Goal: Transaction & Acquisition: Purchase product/service

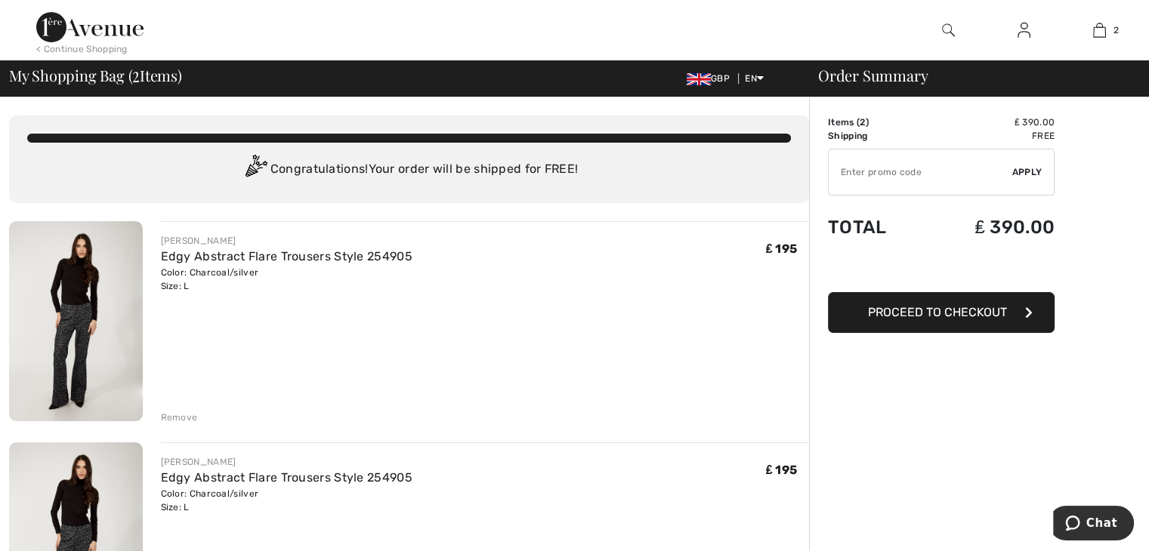
click at [179, 413] on div "Remove" at bounding box center [179, 418] width 37 height 14
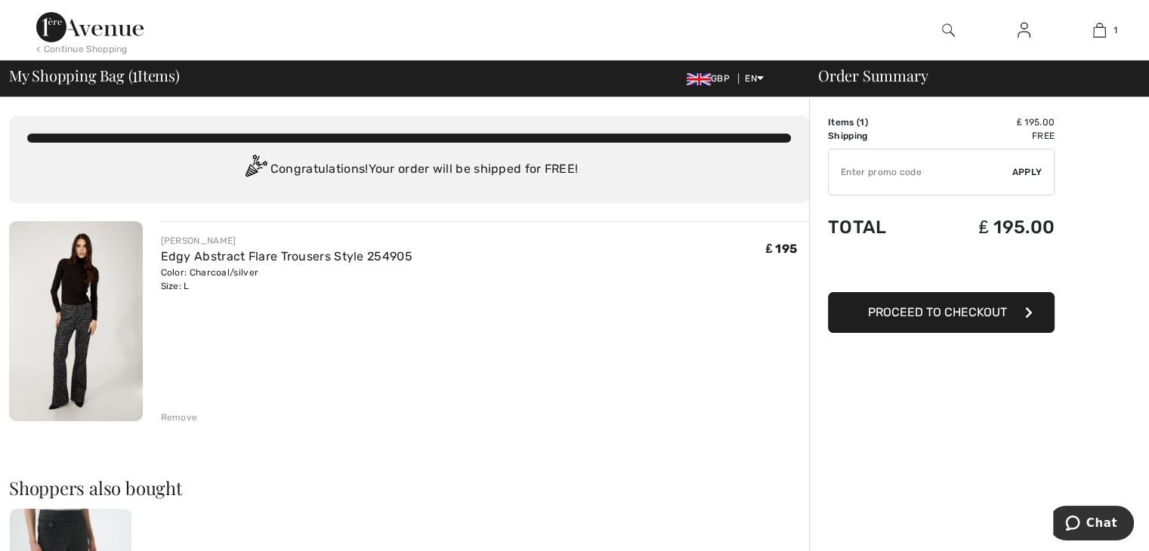
click at [939, 319] on button "Proceed to Checkout" at bounding box center [941, 312] width 227 height 41
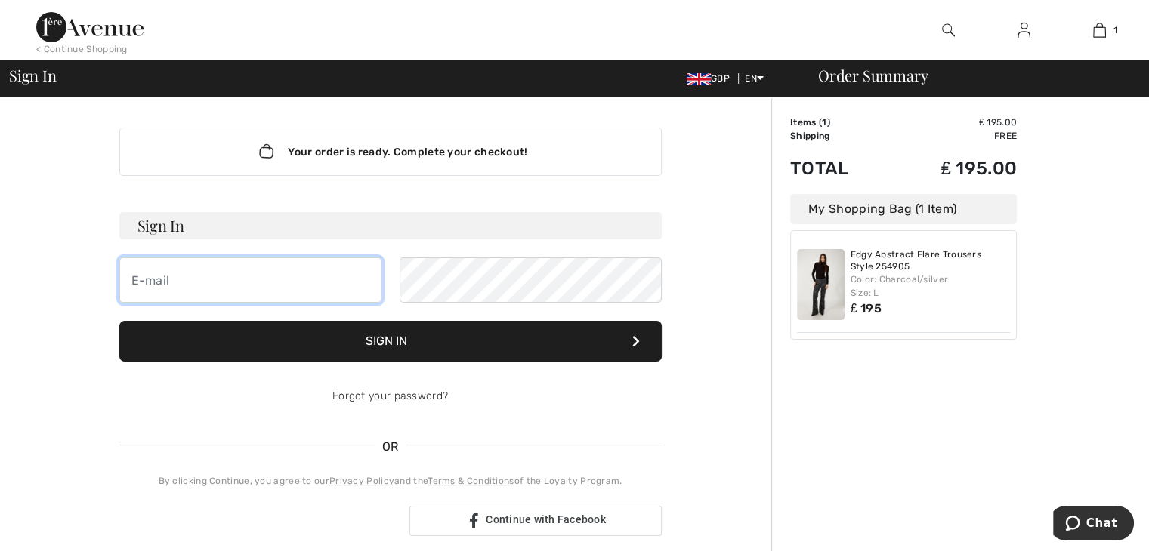
click at [154, 285] on input "email" at bounding box center [250, 279] width 262 height 45
type input "[EMAIL_ADDRESS][DOMAIN_NAME]"
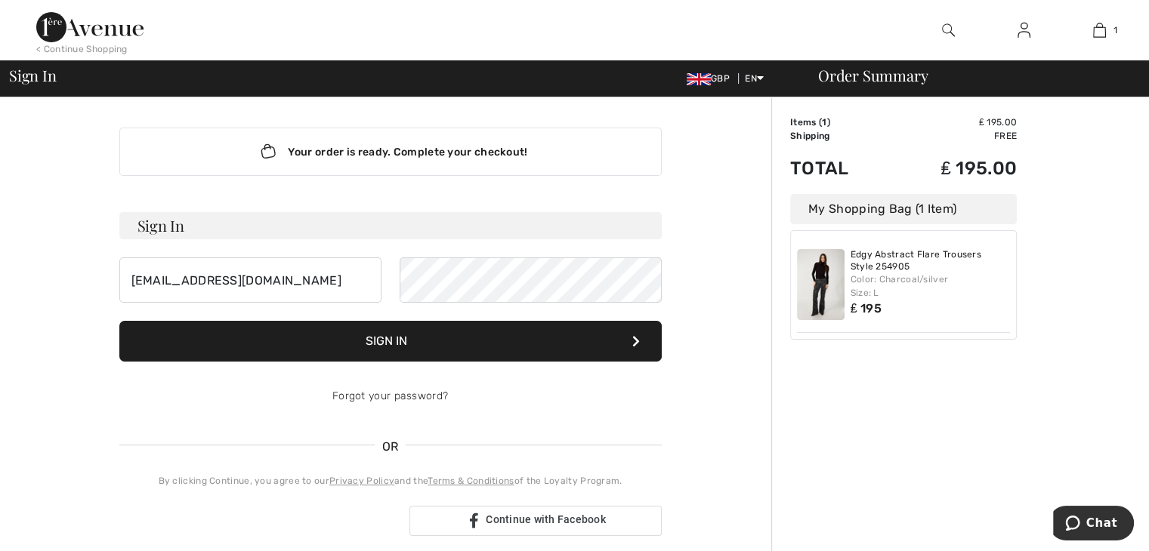
drag, startPoint x: 414, startPoint y: 337, endPoint x: 411, endPoint y: 345, distance: 8.8
click at [411, 345] on button "Sign In" at bounding box center [390, 341] width 542 height 41
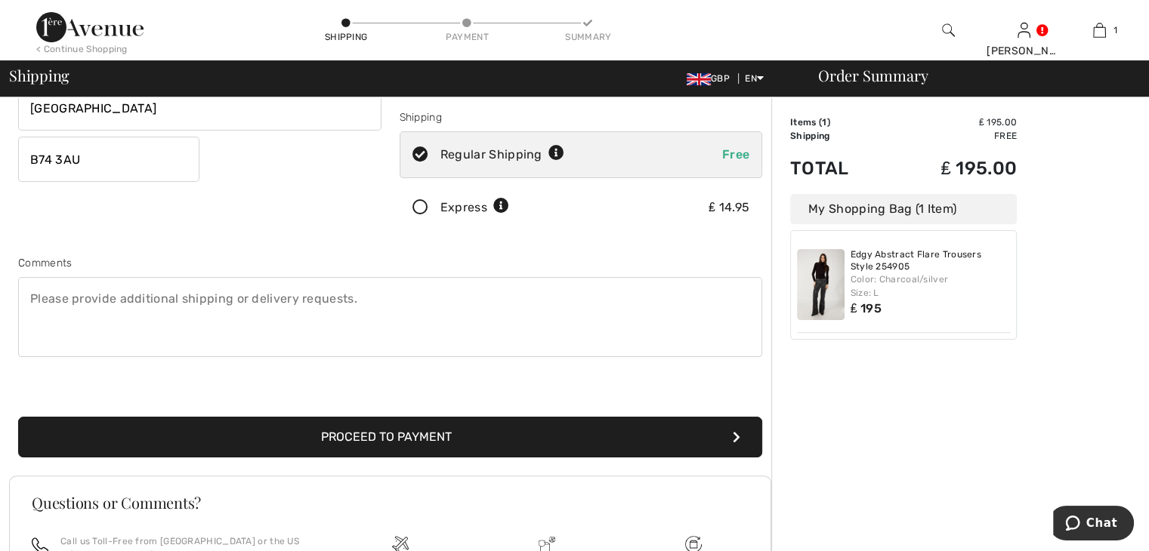
scroll to position [276, 0]
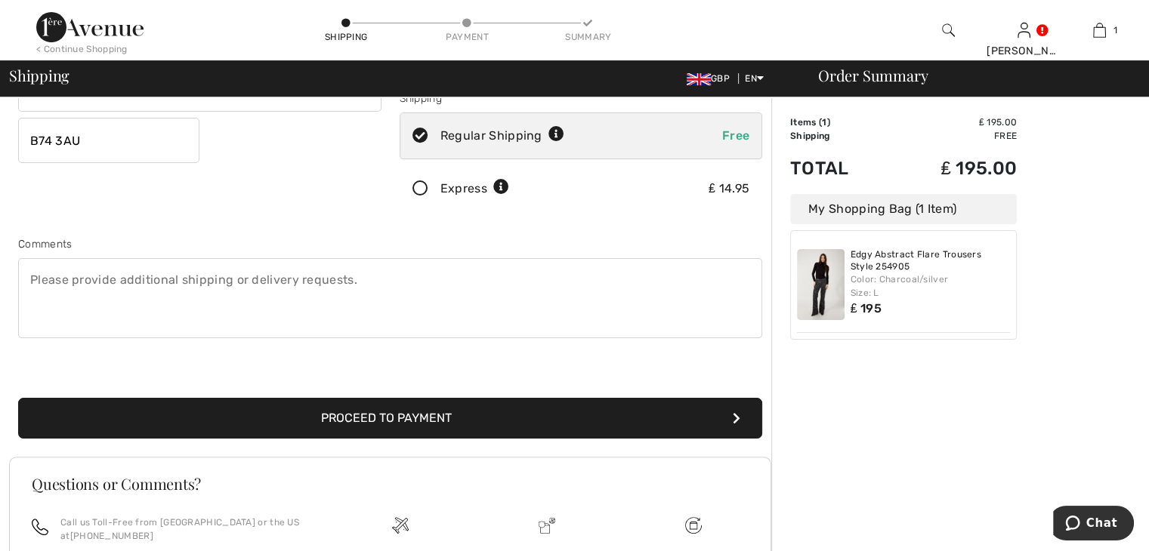
click at [731, 412] on button "Proceed to Payment" at bounding box center [390, 418] width 744 height 41
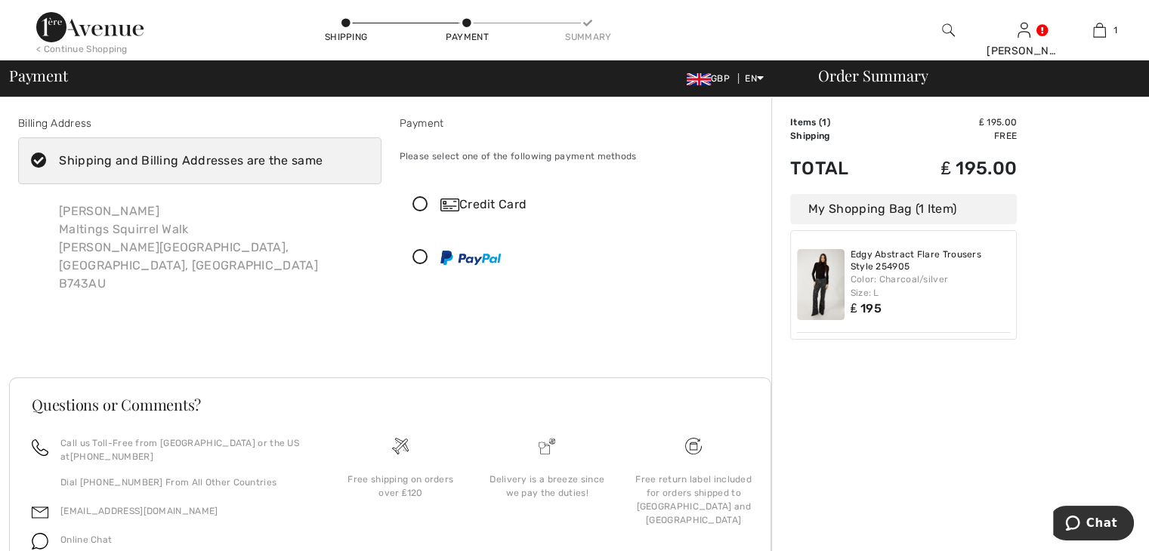
scroll to position [58, 0]
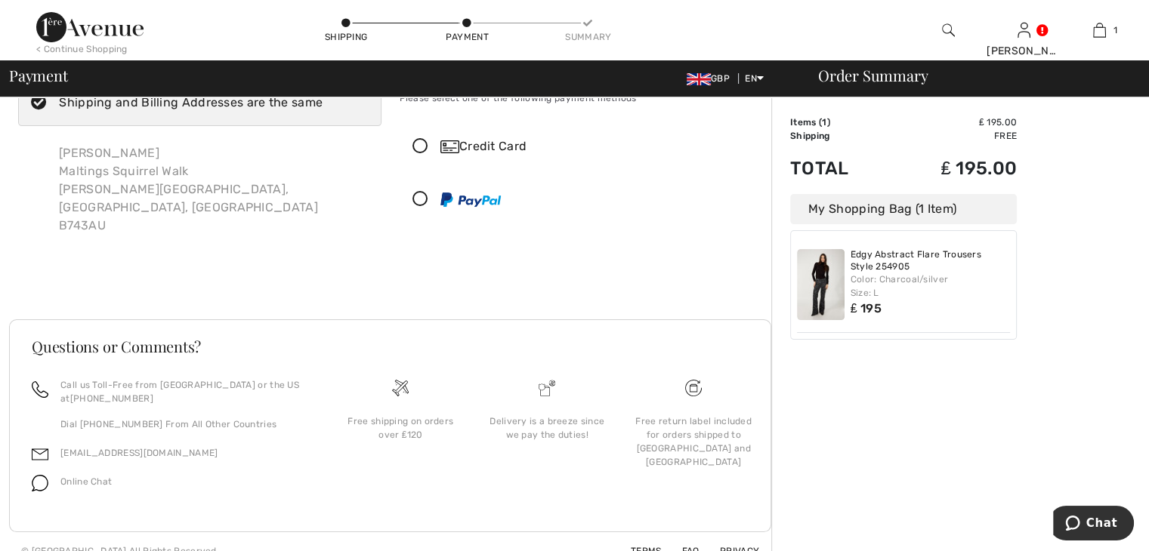
click at [415, 145] on icon at bounding box center [420, 147] width 40 height 16
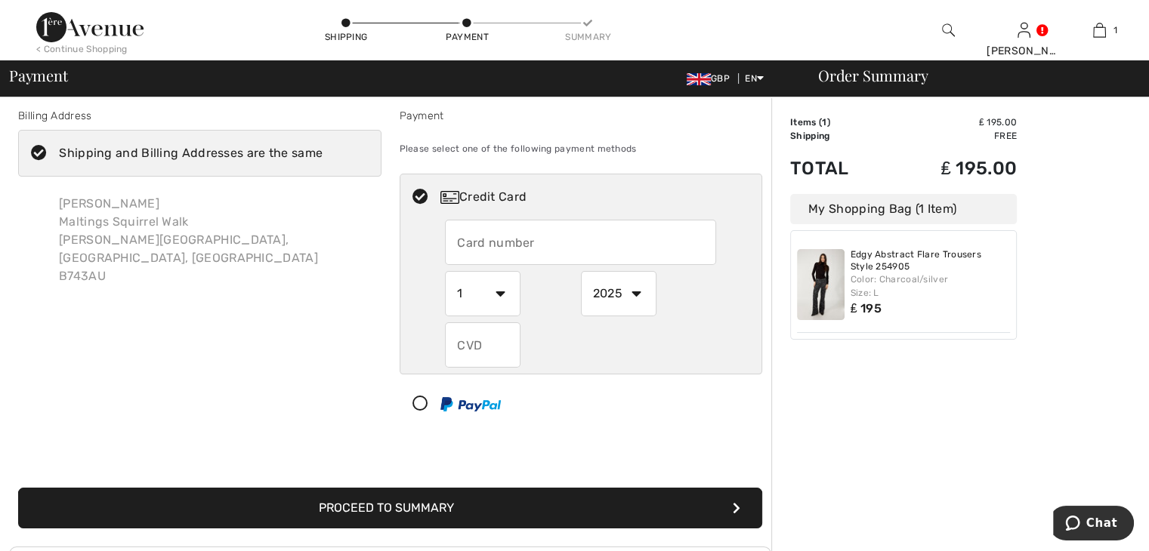
scroll to position [0, 0]
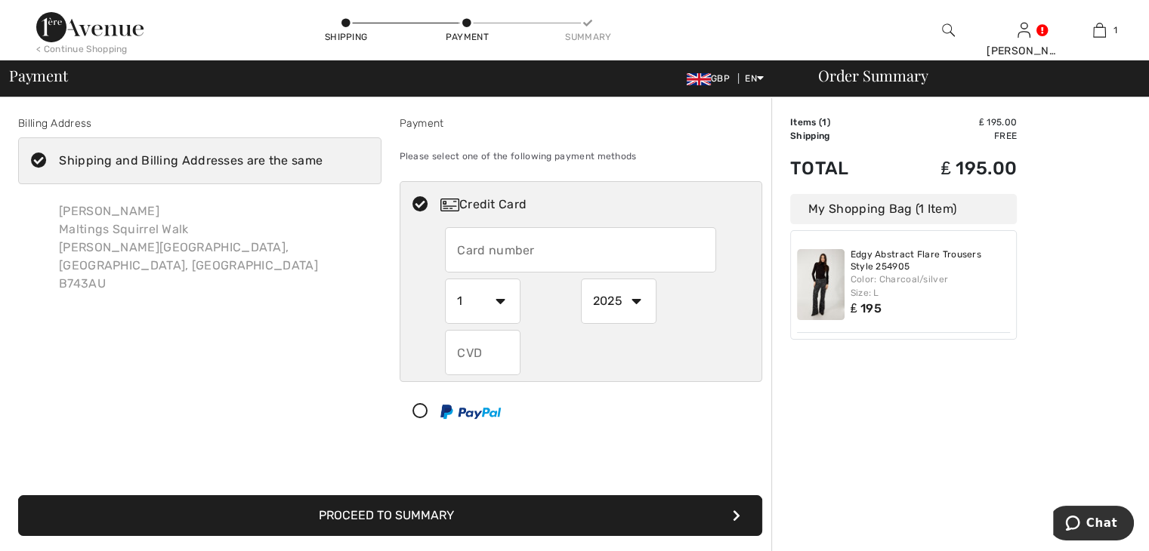
click at [448, 248] on input "text" at bounding box center [580, 249] width 271 height 45
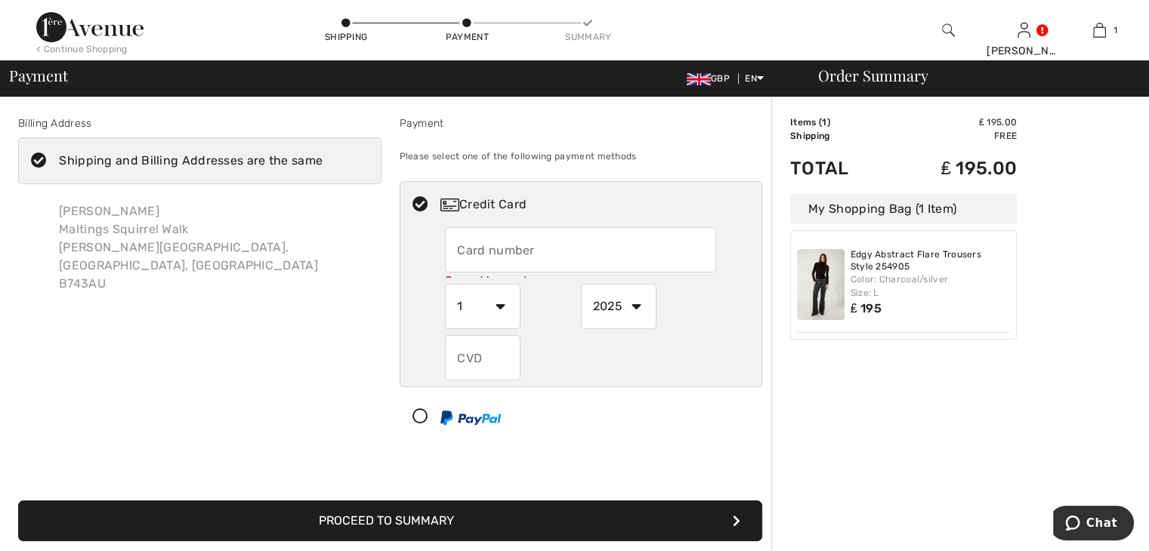
click at [477, 360] on input "text" at bounding box center [483, 357] width 76 height 45
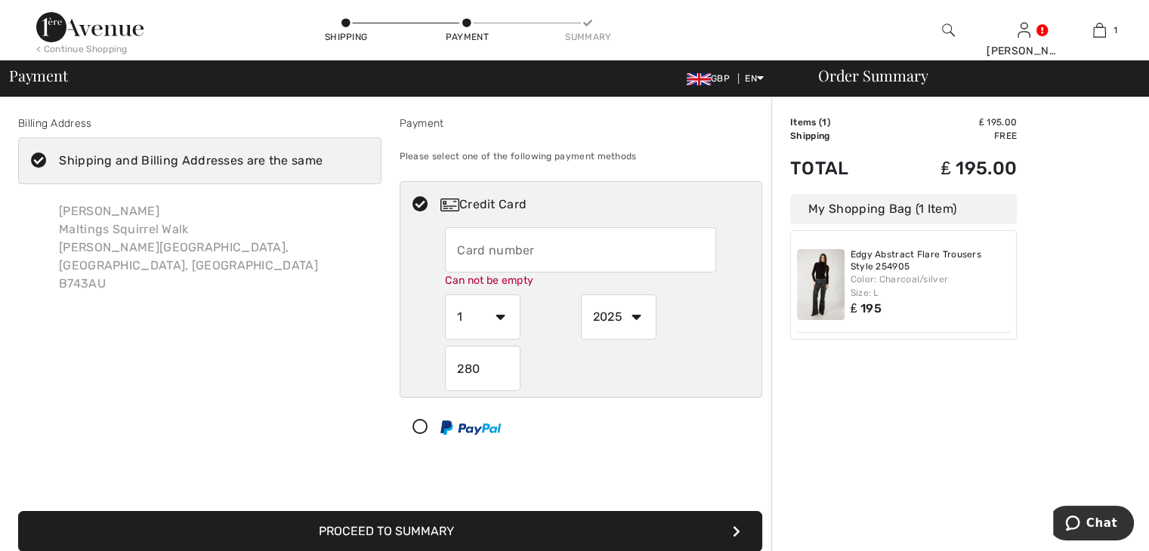
type input "280"
click at [726, 535] on button "Proceed to Summary" at bounding box center [390, 531] width 744 height 41
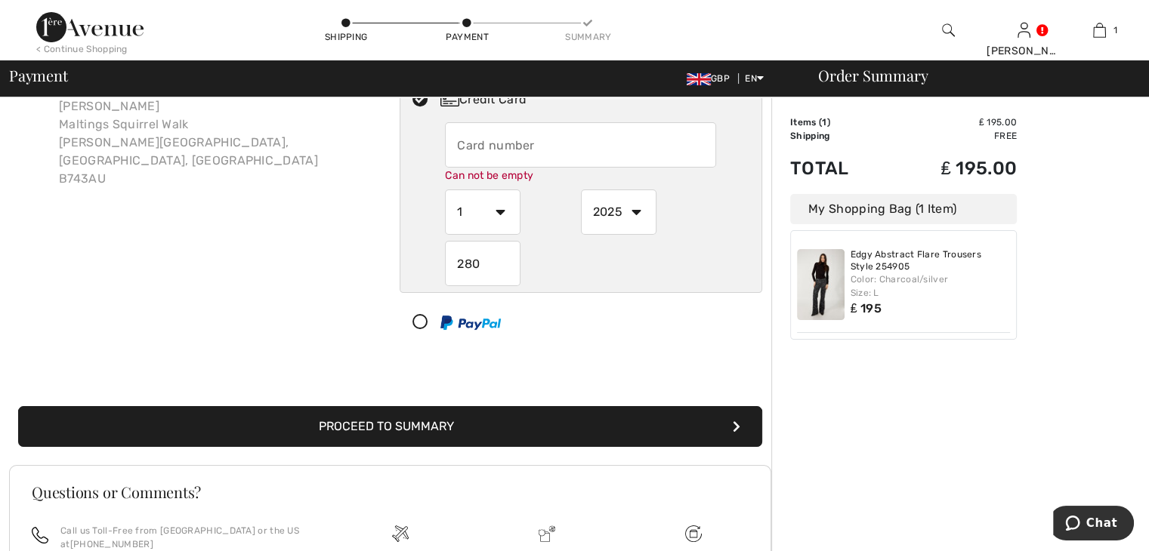
scroll to position [106, 0]
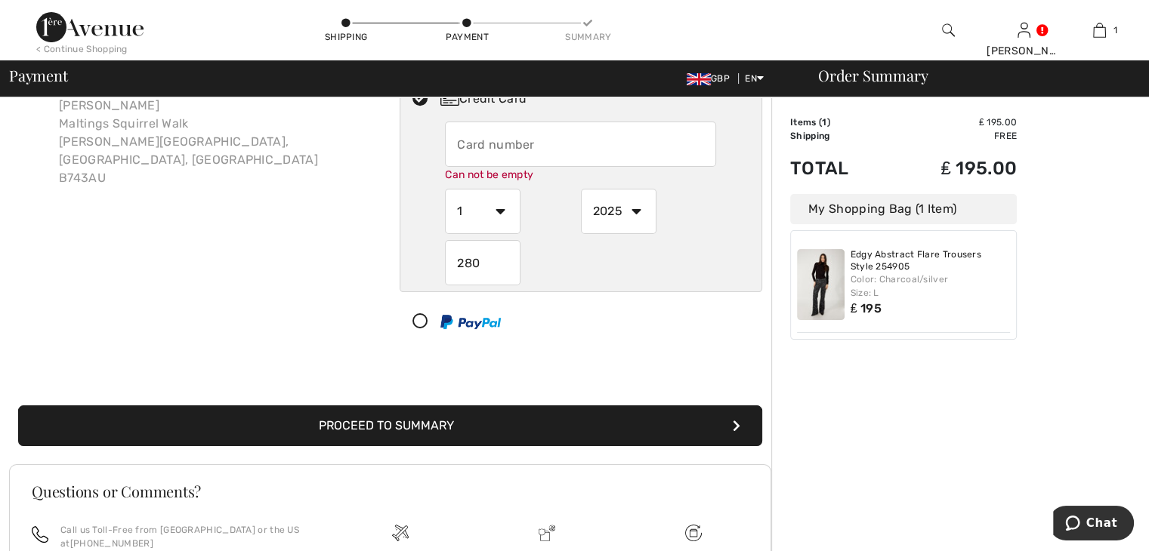
click at [423, 425] on button "Proceed to Summary" at bounding box center [390, 425] width 744 height 41
click at [728, 421] on button "Proceed to Summary" at bounding box center [390, 425] width 744 height 41
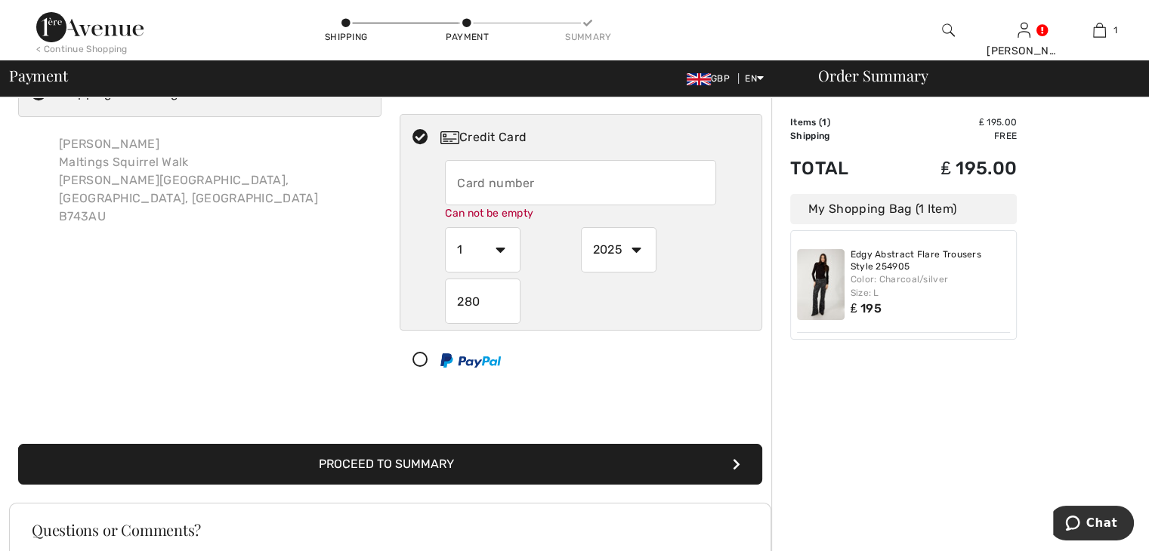
scroll to position [0, 0]
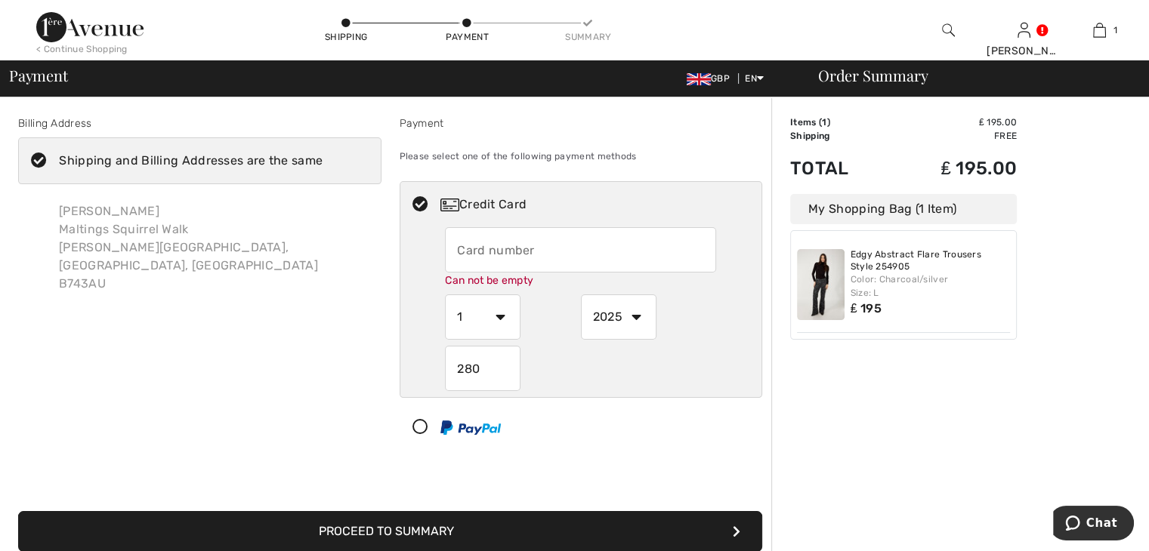
click at [452, 251] on input "text" at bounding box center [580, 249] width 271 height 45
type input "5276698444257957"
click at [18, 511] on button "Proceed to Summary" at bounding box center [390, 531] width 744 height 41
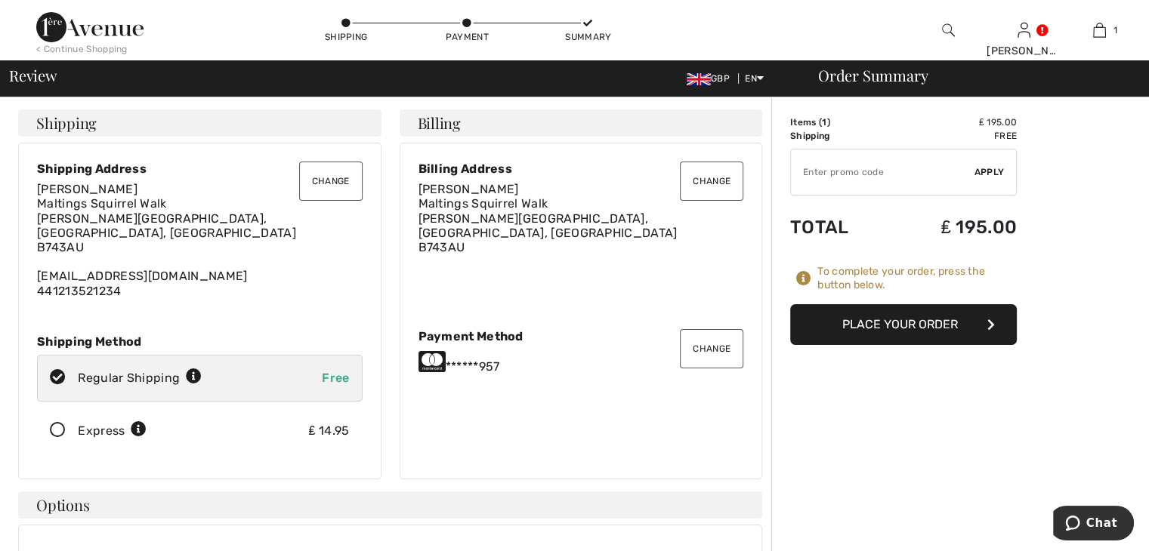
click at [893, 332] on button "Place Your Order" at bounding box center [903, 324] width 227 height 41
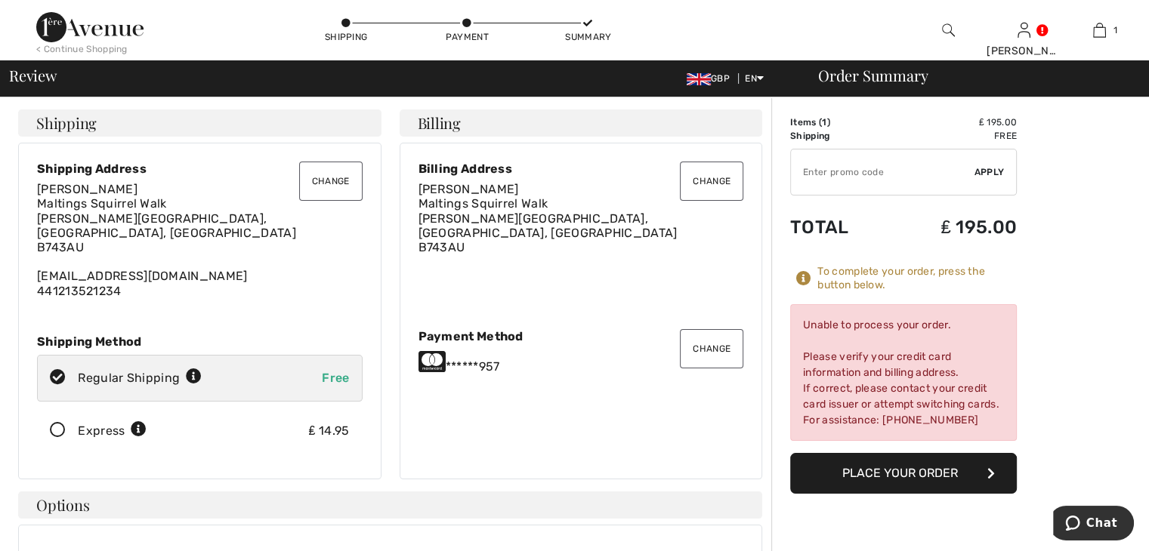
click at [910, 472] on button "Place Your Order" at bounding box center [903, 473] width 227 height 41
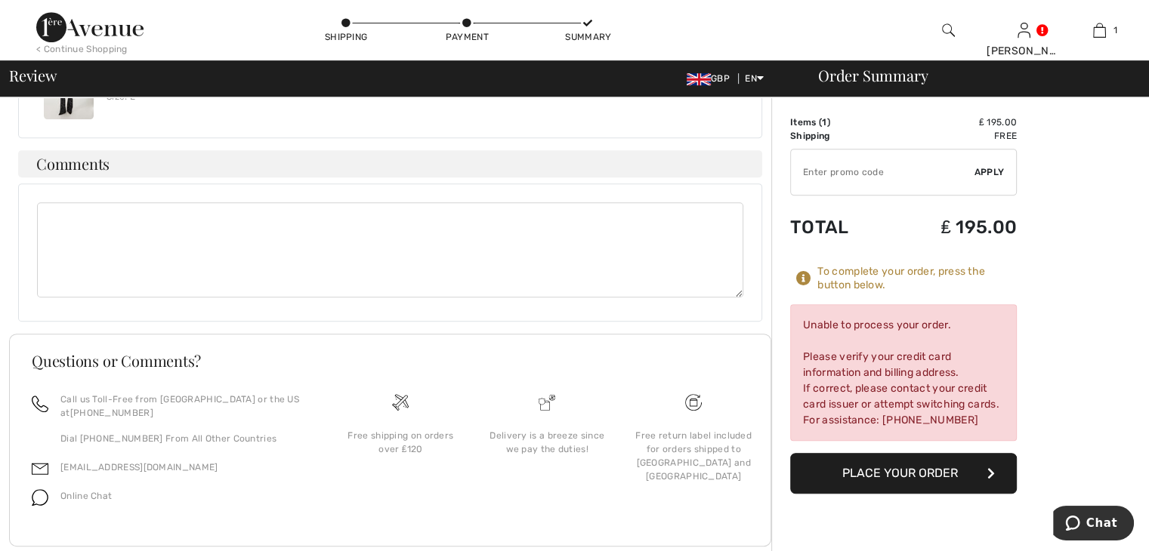
scroll to position [735, 0]
click at [874, 467] on button "Place Your Order" at bounding box center [903, 473] width 227 height 41
click at [994, 470] on icon "button" at bounding box center [991, 473] width 8 height 12
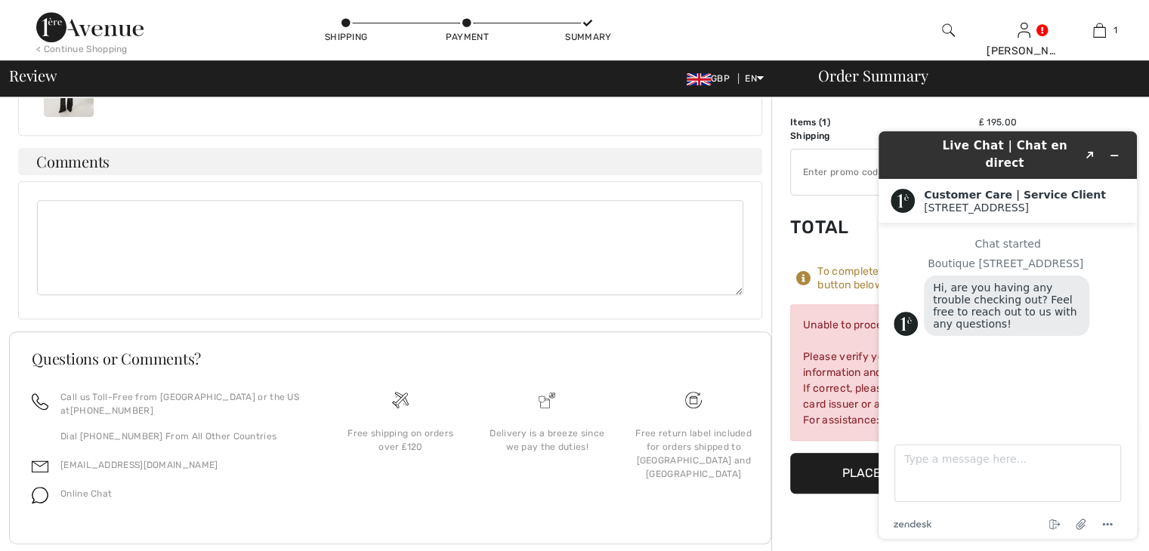
scroll to position [0, 0]
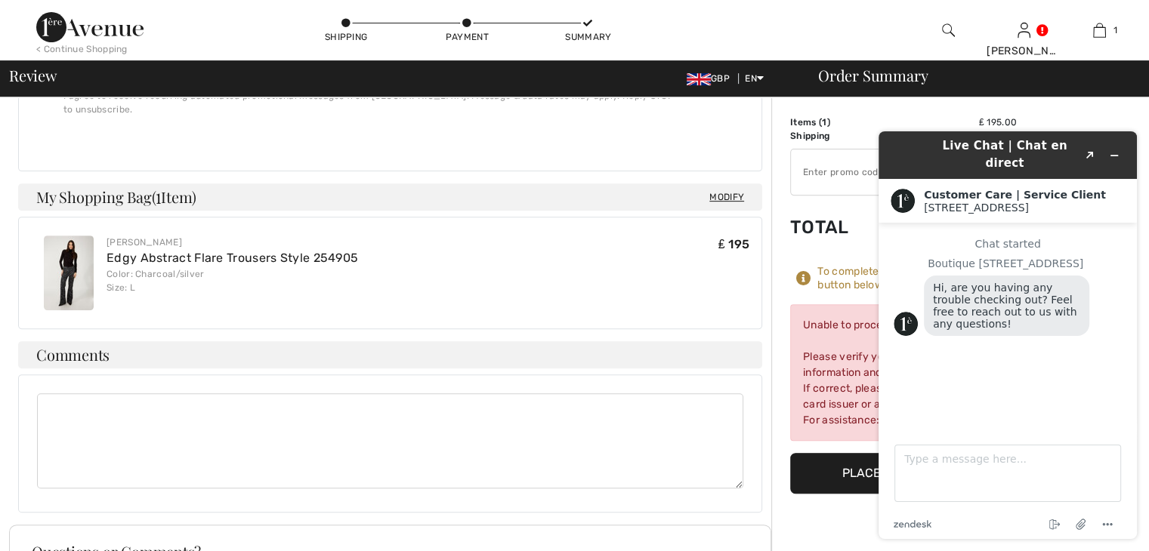
drag, startPoint x: 1149, startPoint y: 317, endPoint x: 275, endPoint y: 46, distance: 915.5
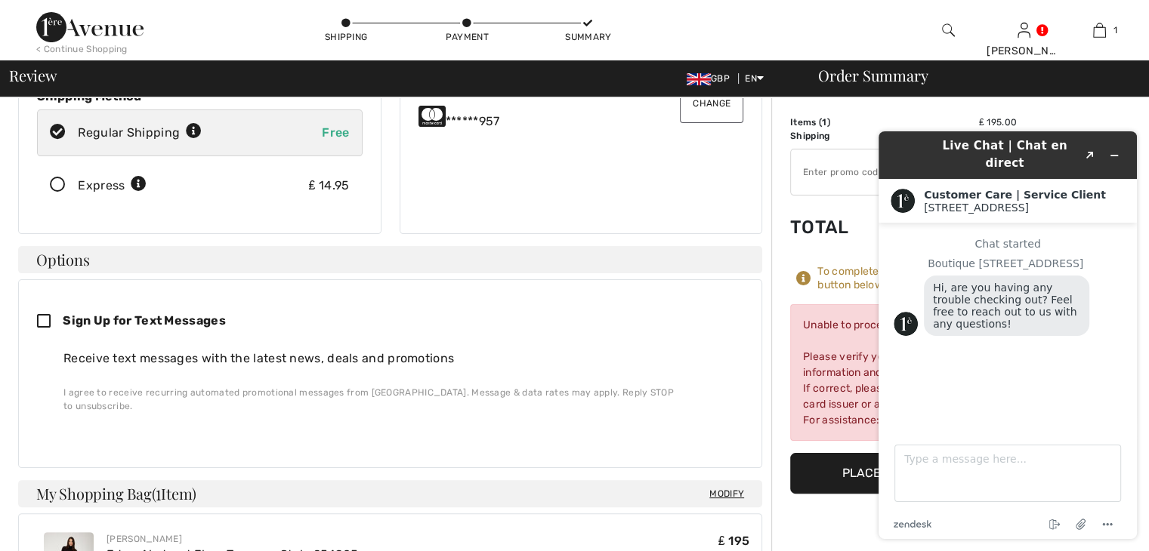
scroll to position [251, 0]
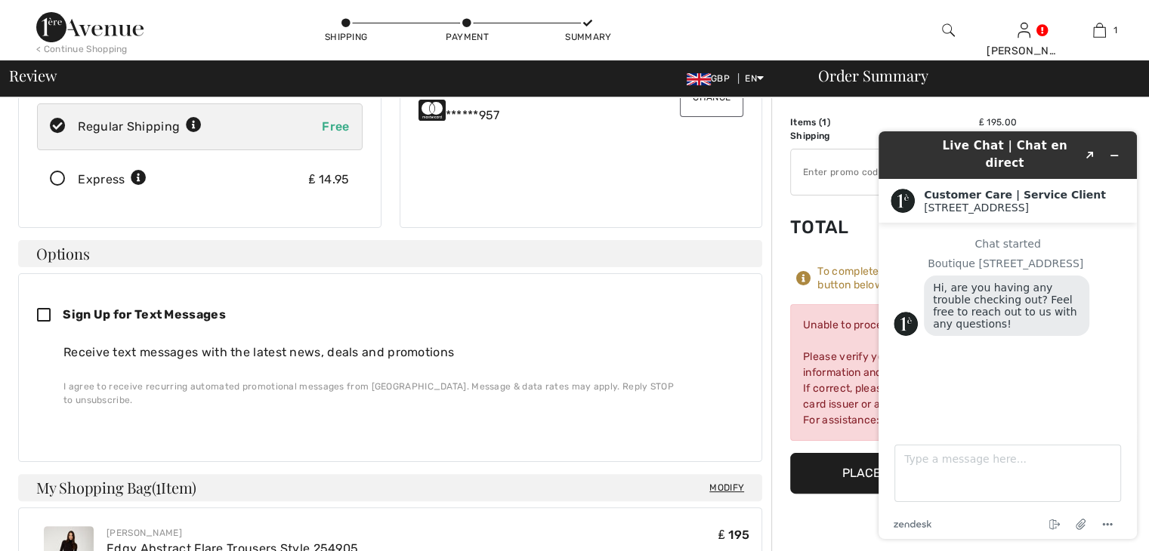
click at [40, 308] on icon at bounding box center [50, 316] width 26 height 16
checkbox input "true"
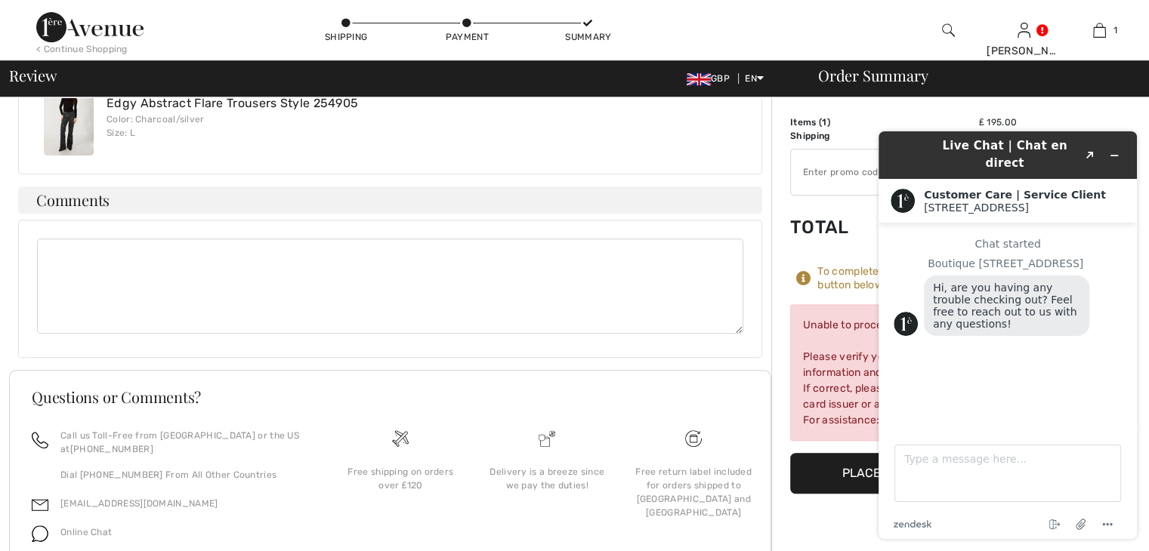
scroll to position [735, 0]
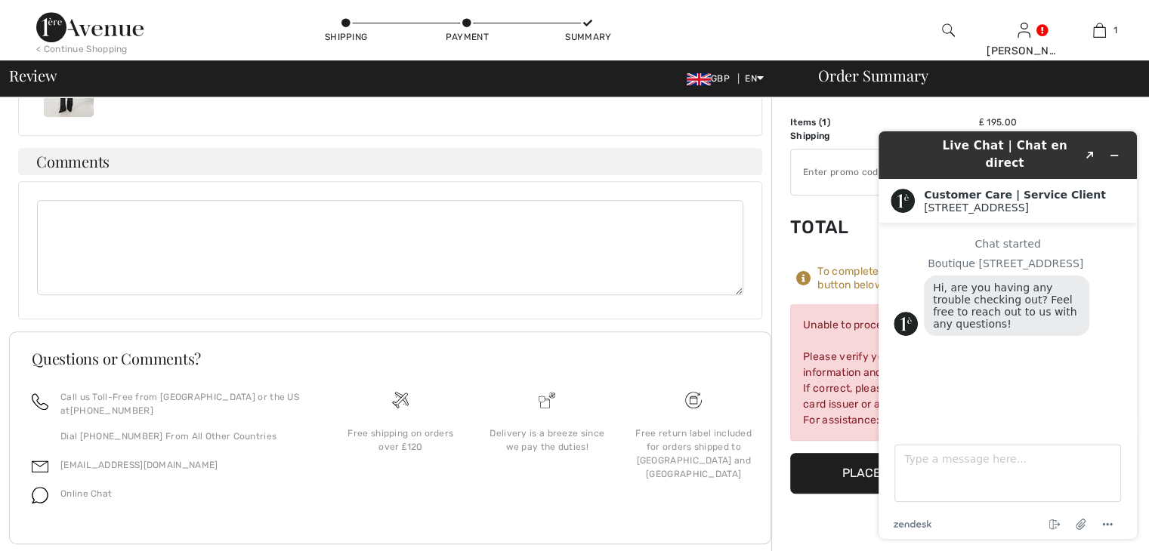
drag, startPoint x: 1154, startPoint y: 245, endPoint x: 237, endPoint y: 337, distance: 921.2
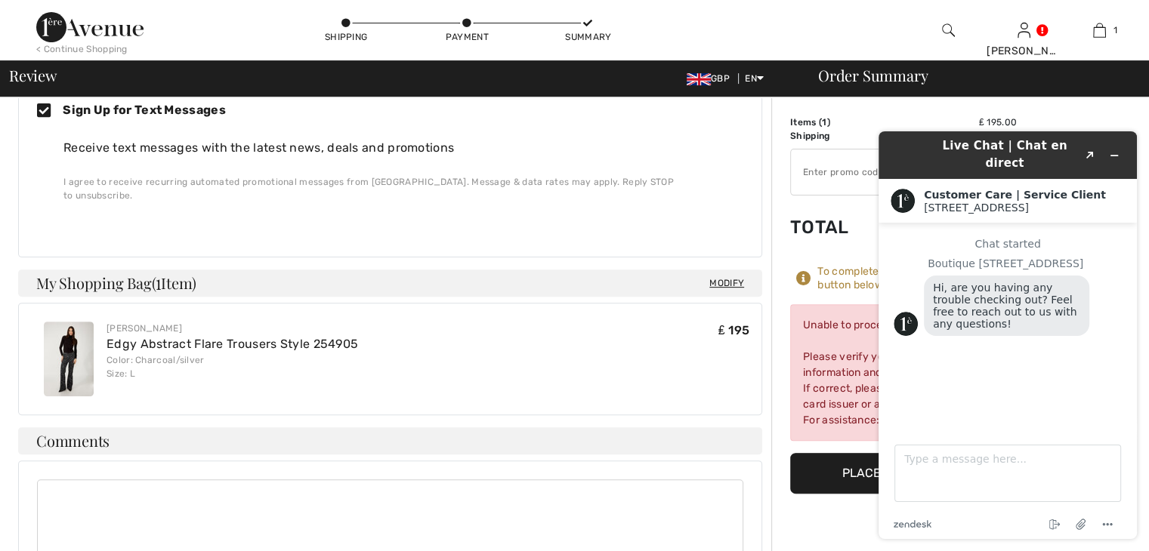
scroll to position [0, 0]
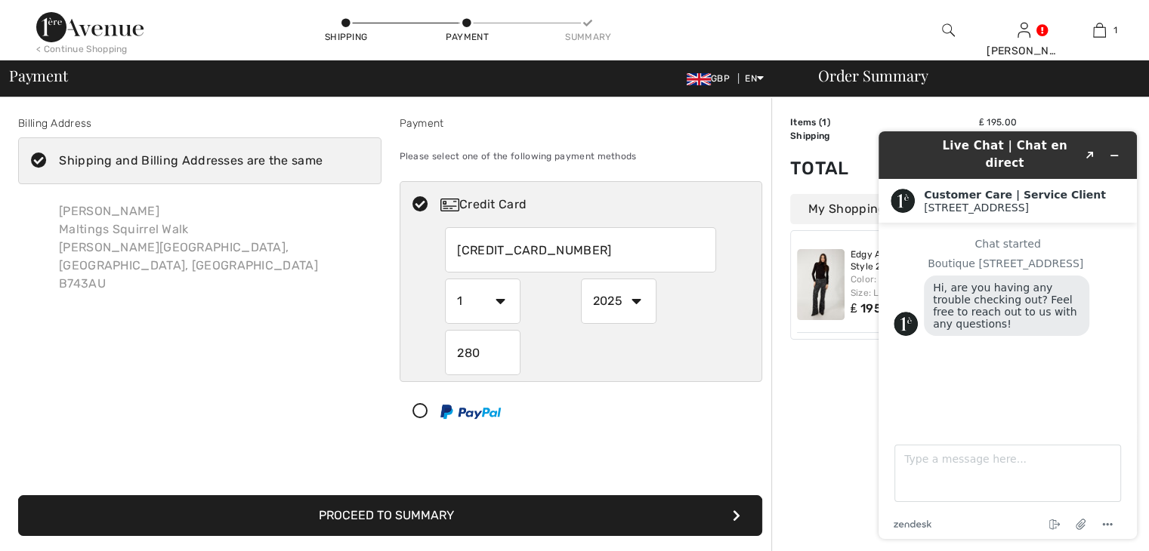
click at [501, 300] on select "1 2 3 4 5 6 7 8 9 10 11 12" at bounding box center [483, 301] width 76 height 45
radio input "true"
select select "10"
click at [445, 279] on select "1 2 3 4 5 6 7 8 9 10 11 12" at bounding box center [483, 301] width 76 height 45
click at [496, 300] on select "1 2 3 4 5 6 7 8 9 10 11 12" at bounding box center [483, 301] width 76 height 45
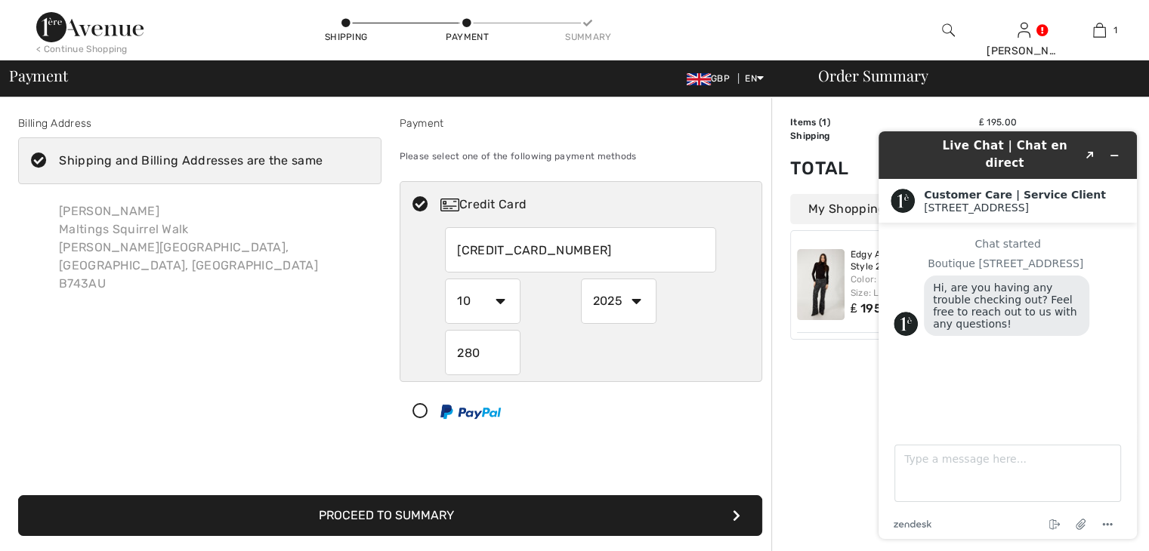
click at [476, 300] on select "1 2 3 4 5 6 7 8 9 10 11 12" at bounding box center [483, 301] width 76 height 45
radio input "true"
select select "2"
click at [502, 300] on select "1 2 3 4 5 6 7 8 9 10 11 12" at bounding box center [483, 301] width 76 height 45
radio input "true"
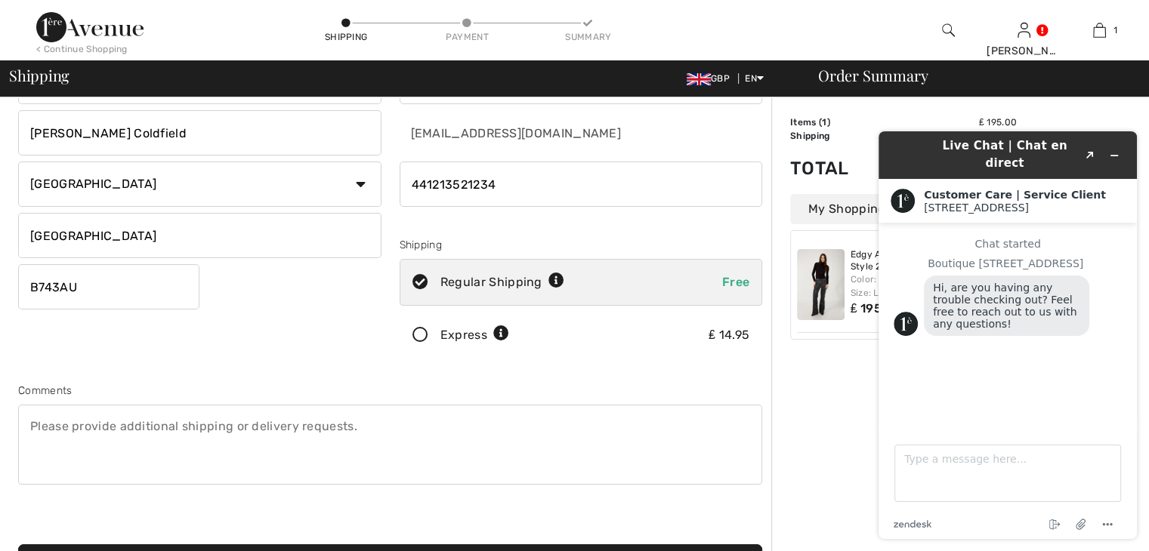
scroll to position [201, 0]
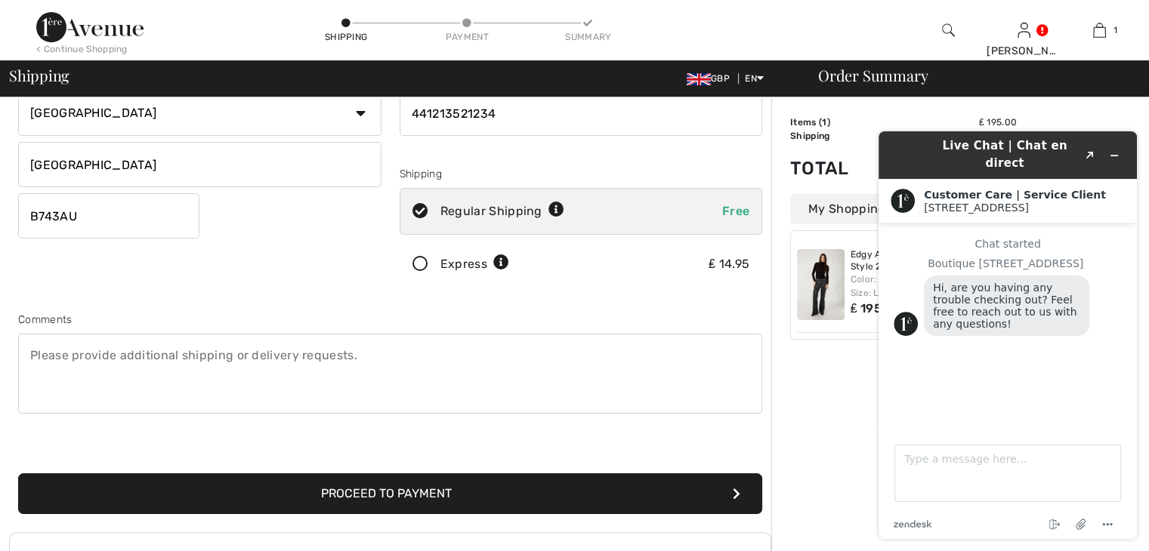
click at [459, 500] on button "Proceed to Payment" at bounding box center [390, 493] width 744 height 41
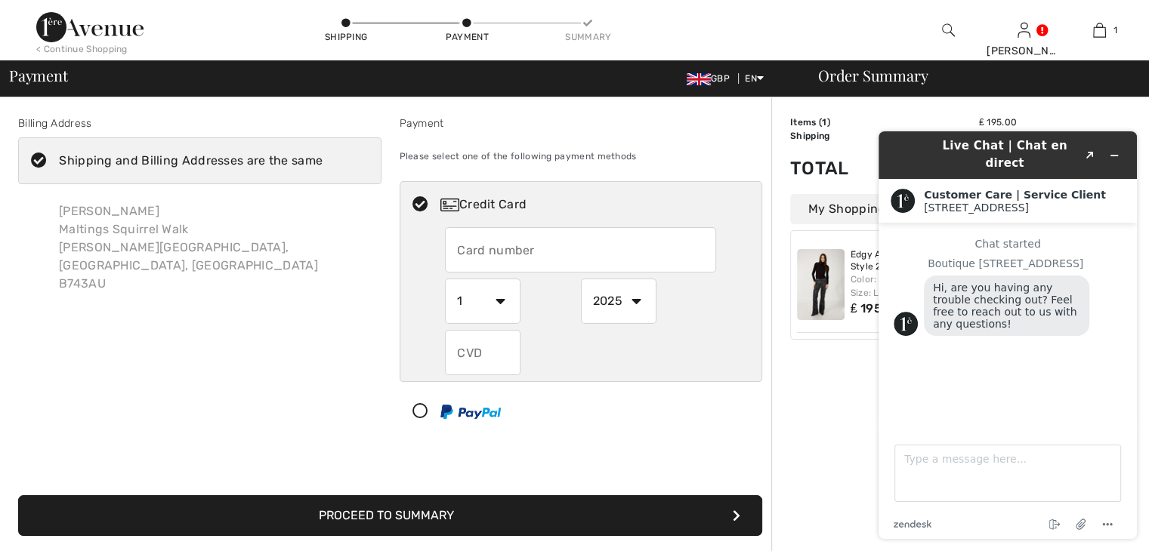
click at [461, 249] on input "text" at bounding box center [580, 249] width 271 height 45
radio input "true"
type input "[CREDIT_CARD_NUMBER]"
click at [507, 296] on select "1 2 3 4 5 6 7 8 9 10 11 12" at bounding box center [483, 301] width 76 height 45
click at [500, 303] on select "1 2 3 4 5 6 7 8 9 10 11 12" at bounding box center [483, 301] width 76 height 45
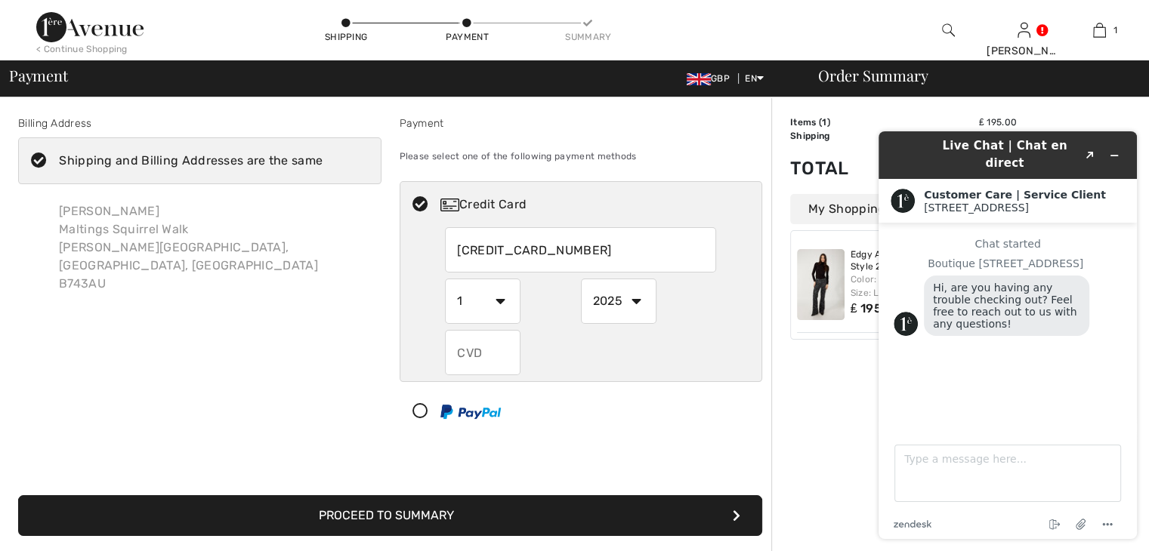
click at [501, 295] on select "1 2 3 4 5 6 7 8 9 10 11 12" at bounding box center [483, 301] width 76 height 45
radio input "true"
select select "10"
click at [445, 279] on select "1 2 3 4 5 6 7 8 9 10 11 12" at bounding box center [483, 301] width 76 height 45
click at [632, 298] on select "2025 2026 2027 2028 2029 2030 2031 2032 2033 2034 2035" at bounding box center [619, 301] width 76 height 45
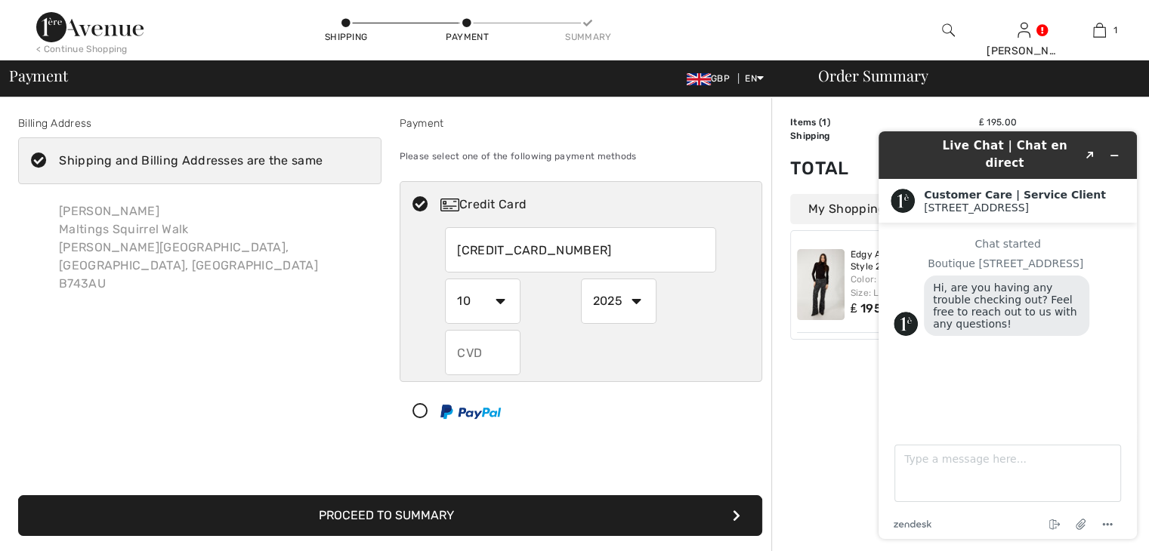
radio input "true"
select select "2028"
click at [581, 279] on select "2025 2026 2027 2028 2029 2030 2031 2032 2033 2034 2035" at bounding box center [619, 301] width 76 height 45
click at [462, 350] on input "text" at bounding box center [483, 352] width 76 height 45
radio input "true"
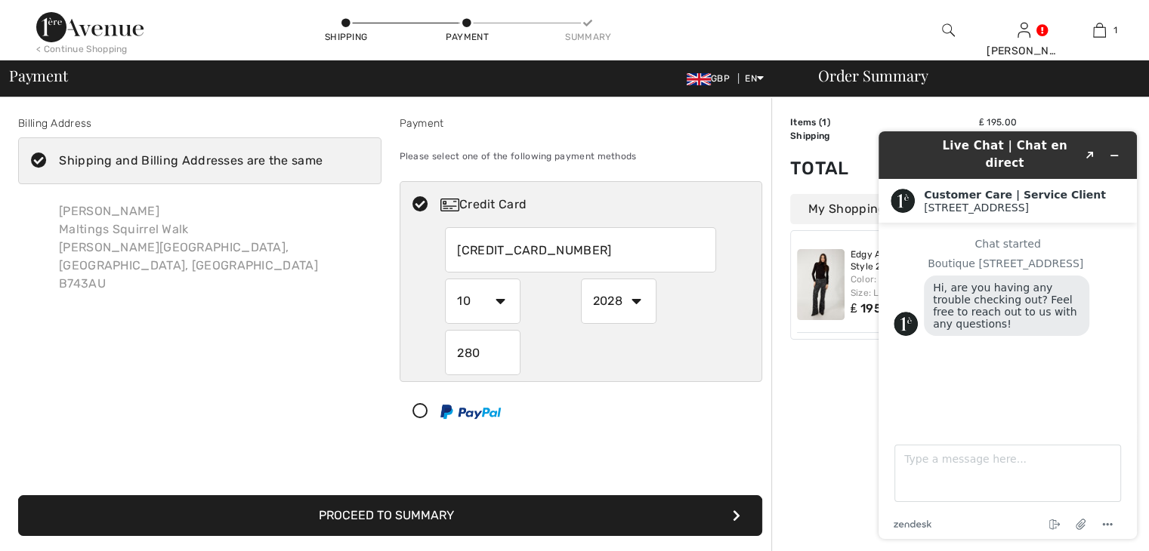
type input "280"
click at [420, 405] on icon at bounding box center [420, 412] width 40 height 16
select select "1"
select select "2025"
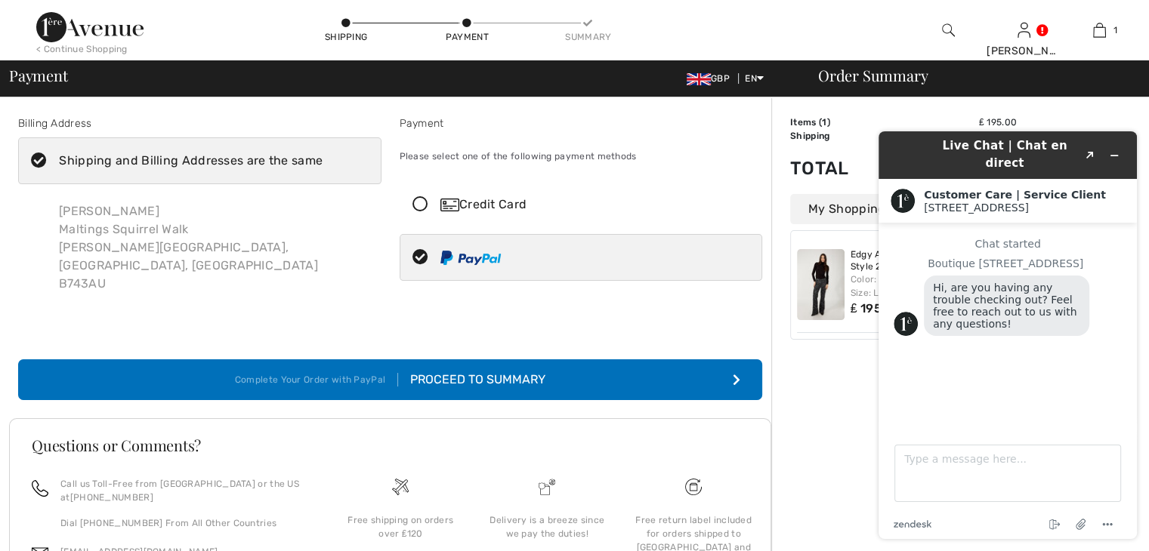
click at [724, 370] on button "Complete Your Order with PayPal Proceed to Summary" at bounding box center [390, 379] width 744 height 41
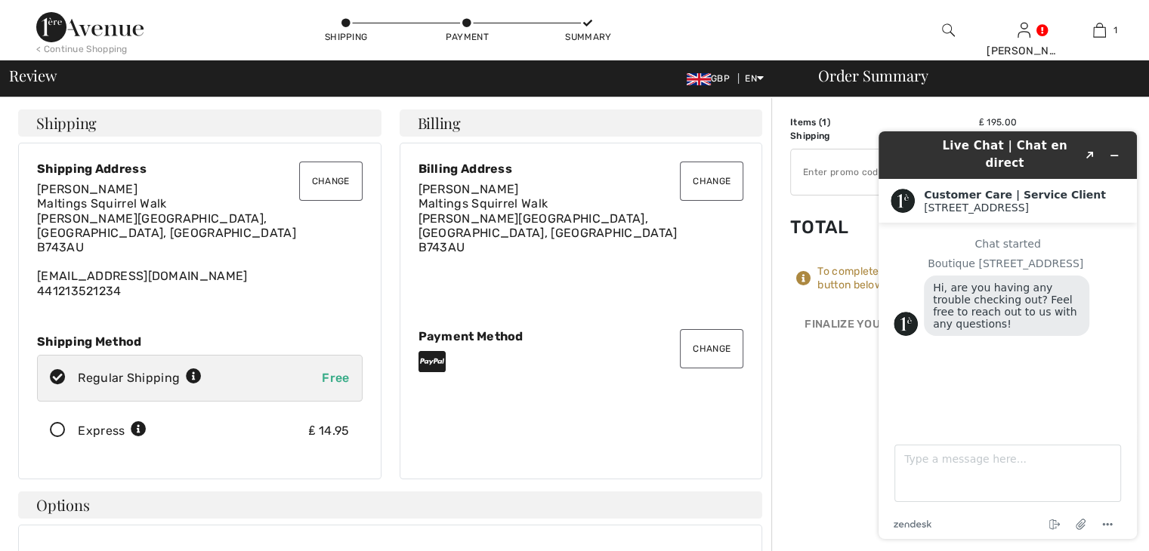
click at [1115, 389] on div "Chat started Boutique 1ère Avenue Hi, are you having any trouble checking out? …" at bounding box center [1007, 321] width 228 height 166
click at [1119, 145] on button "Minimize widget" at bounding box center [1114, 155] width 24 height 21
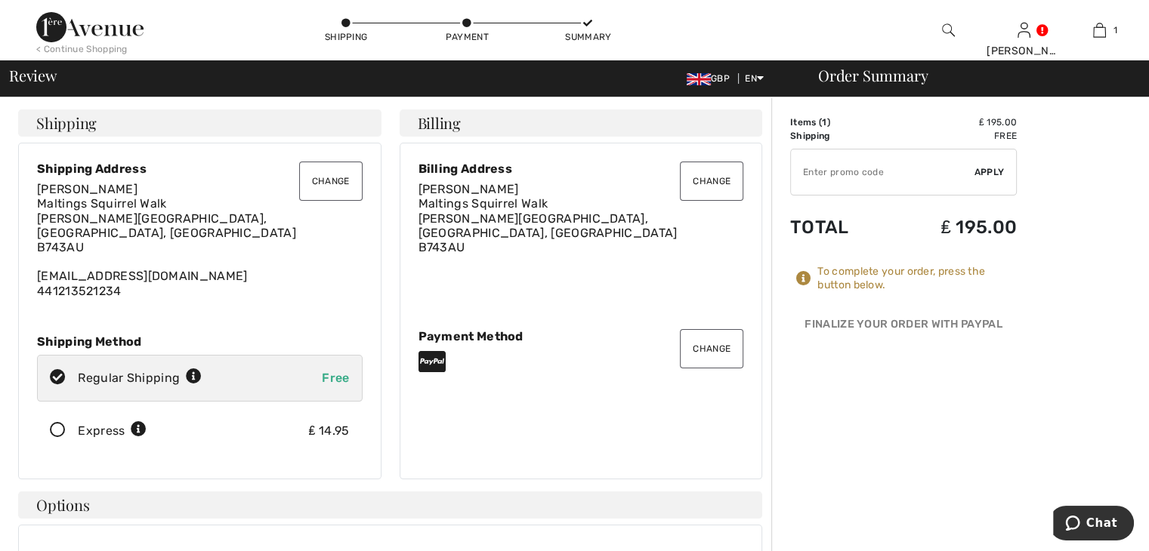
click at [902, 282] on div "To complete your order, press the button below." at bounding box center [916, 278] width 199 height 27
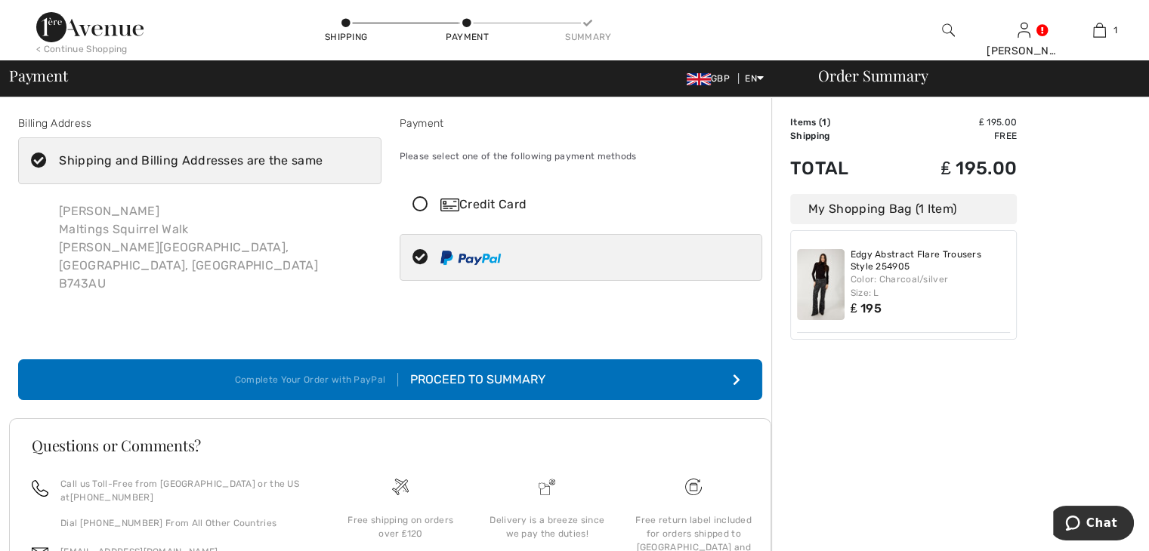
click at [415, 203] on icon at bounding box center [420, 205] width 40 height 16
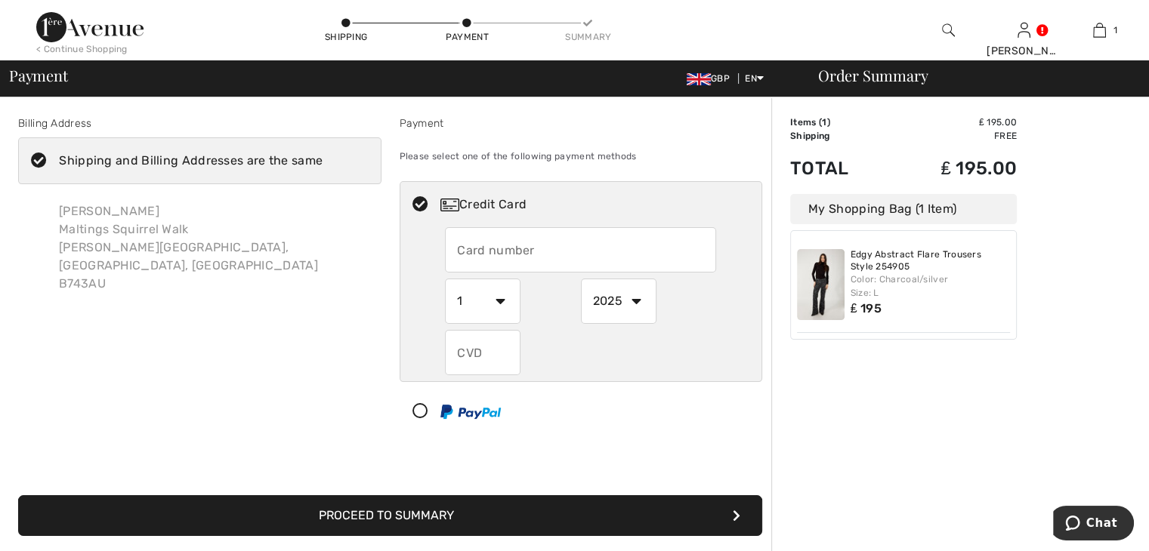
click at [452, 244] on input "text" at bounding box center [580, 249] width 271 height 45
type input "5276698444257957"
click at [504, 301] on select "1 2 3 4 5 6 7 8 9 10 11 12" at bounding box center [483, 301] width 76 height 45
select select "10"
click at [445, 279] on select "1 2 3 4 5 6 7 8 9 10 11 12" at bounding box center [483, 301] width 76 height 45
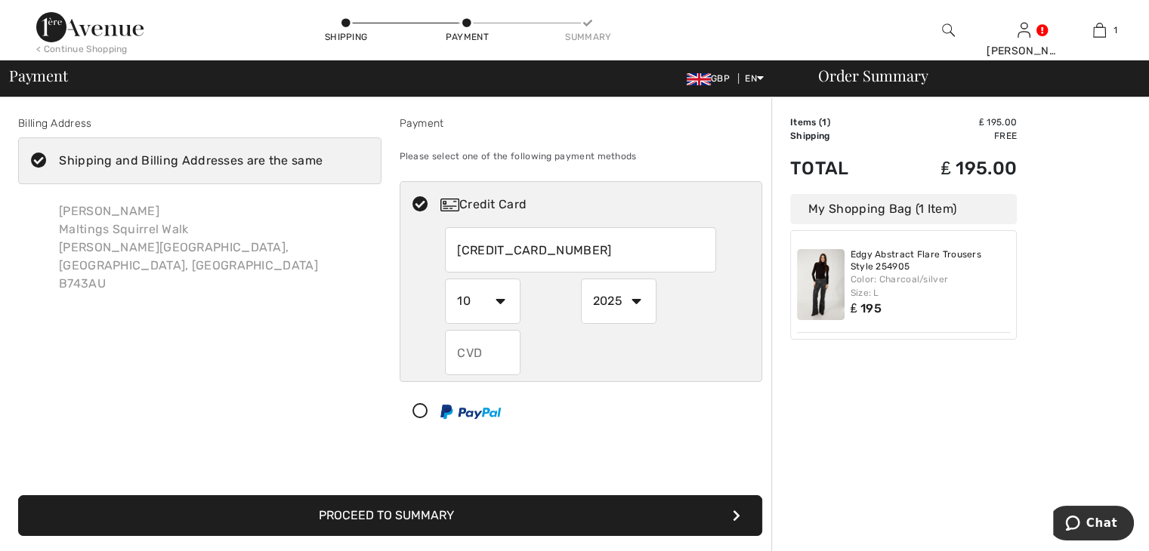
click at [634, 299] on select "2025 2026 2027 2028 2029 2030 2031 2032 2033 2034 2035" at bounding box center [619, 301] width 76 height 45
select select "2028"
click at [581, 279] on select "2025 2026 2027 2028 2029 2030 2031 2032 2033 2034 2035" at bounding box center [619, 301] width 76 height 45
click at [483, 358] on input "text" at bounding box center [483, 352] width 76 height 45
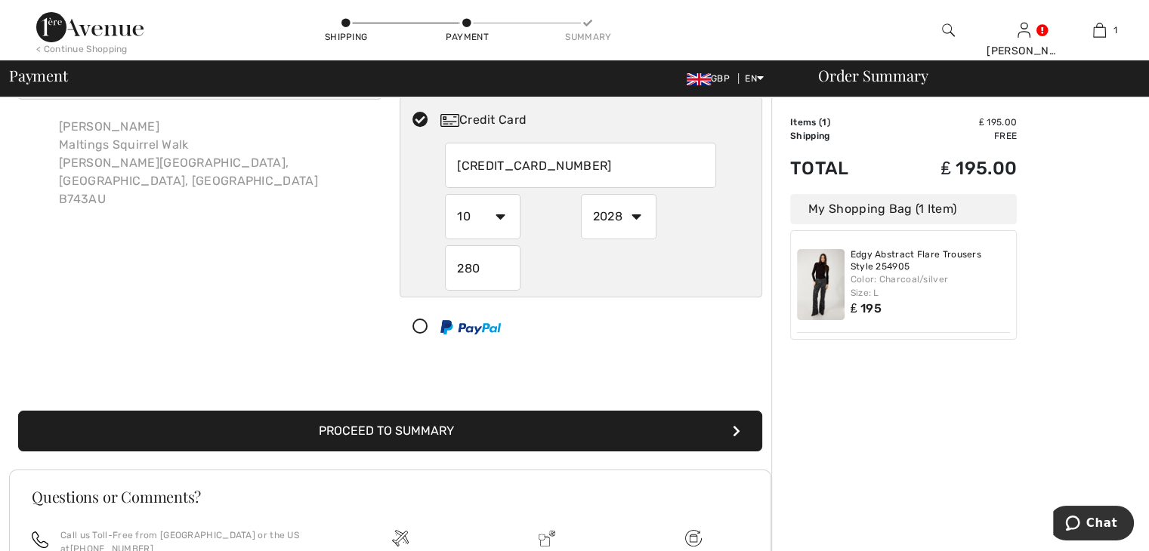
scroll to position [100, 0]
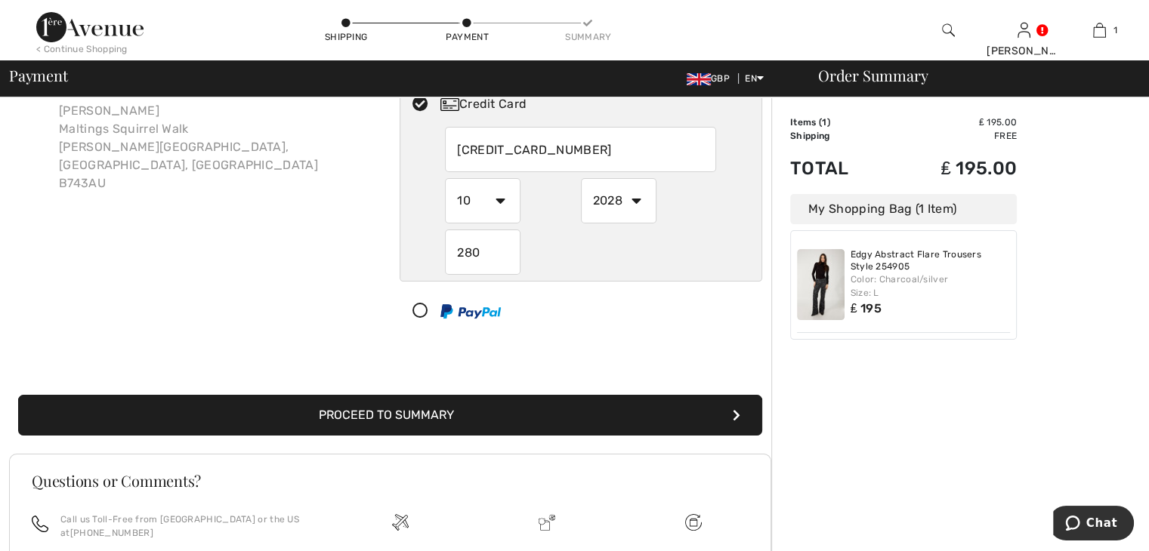
type input "280"
click at [350, 409] on button "Proceed to Summary" at bounding box center [390, 415] width 744 height 41
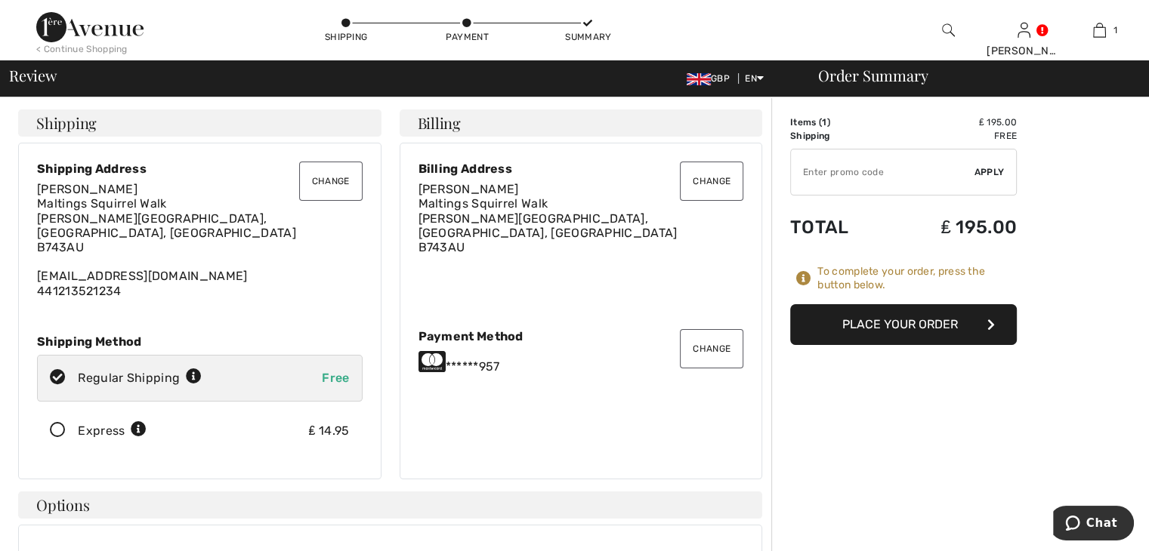
click at [970, 318] on button "Place Your Order" at bounding box center [903, 324] width 227 height 41
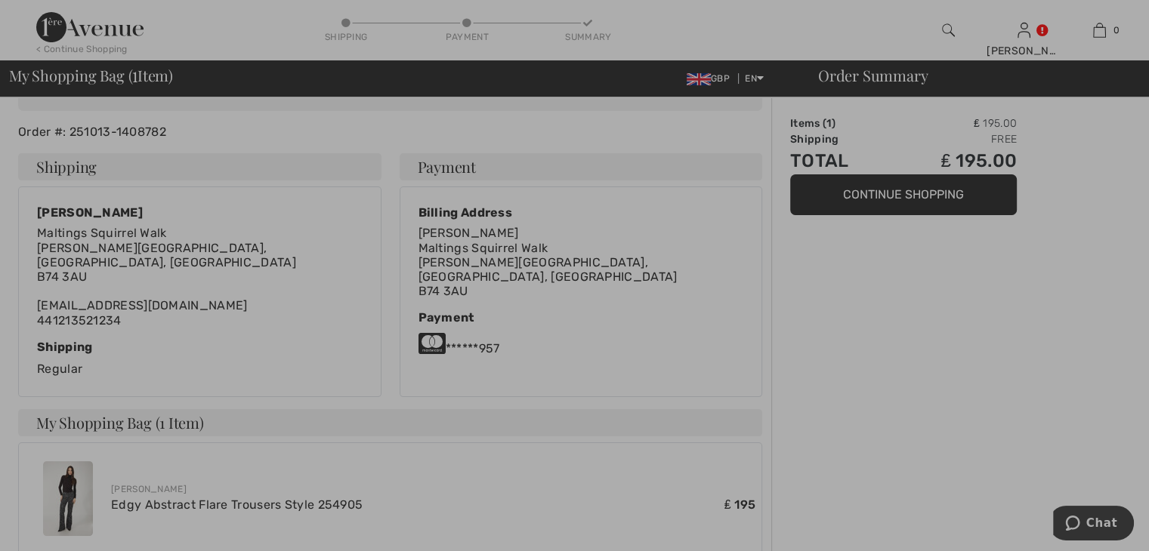
scroll to position [227, 0]
